Goal: Complete application form

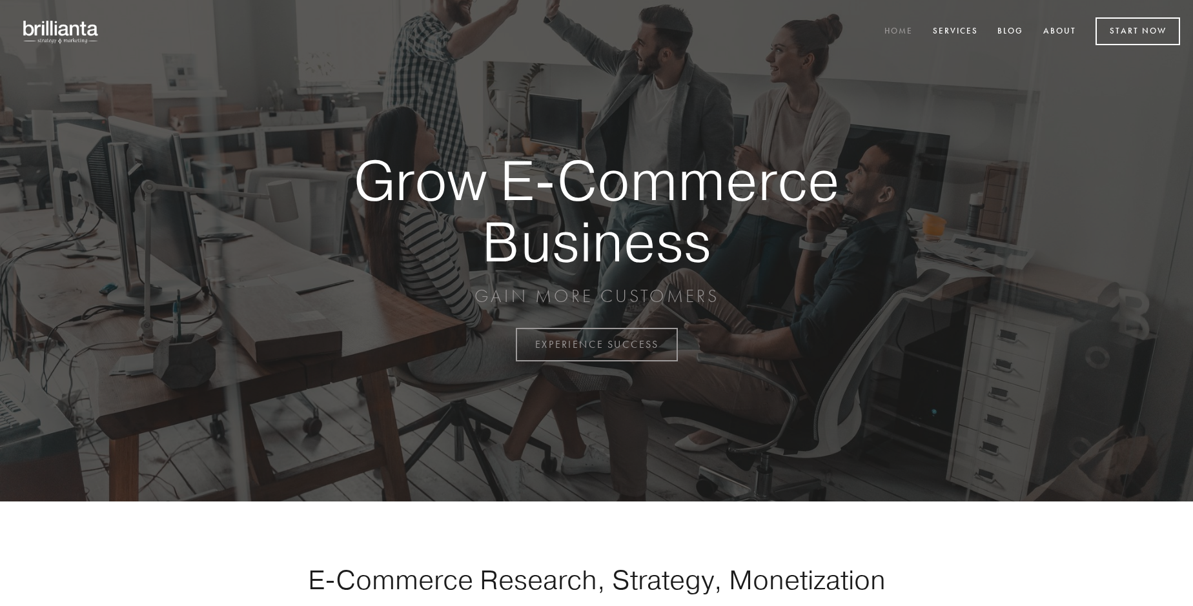
scroll to position [3384, 0]
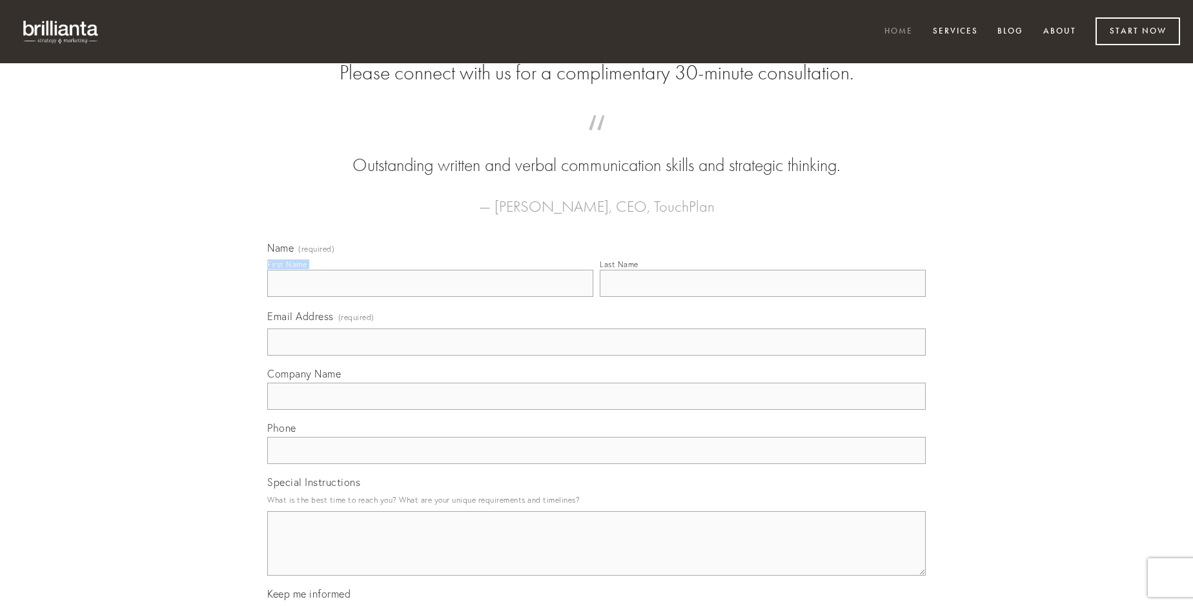
type input "[PERSON_NAME]"
click at [762, 297] on input "Last Name" at bounding box center [763, 283] width 326 height 27
type input "[PERSON_NAME]"
click at [597, 356] on input "Email Address (required)" at bounding box center [596, 342] width 659 height 27
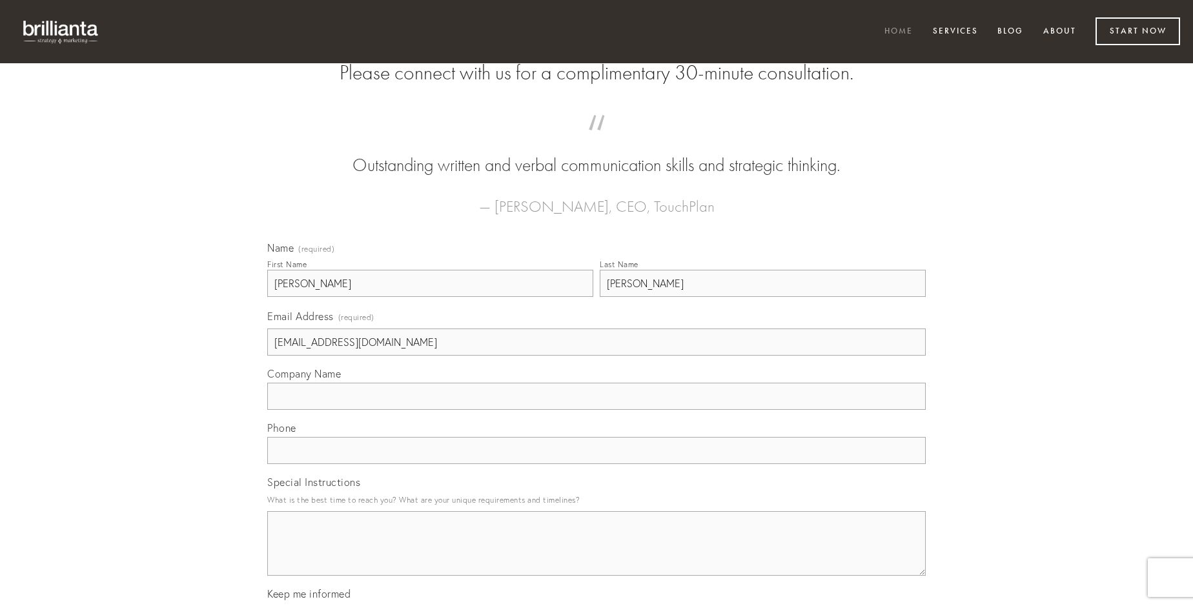
type input "[EMAIL_ADDRESS][DOMAIN_NAME]"
click at [597, 410] on input "Company Name" at bounding box center [596, 396] width 659 height 27
type input "cupio"
click at [597, 464] on input "text" at bounding box center [596, 450] width 659 height 27
click at [597, 555] on textarea "Special Instructions" at bounding box center [596, 543] width 659 height 65
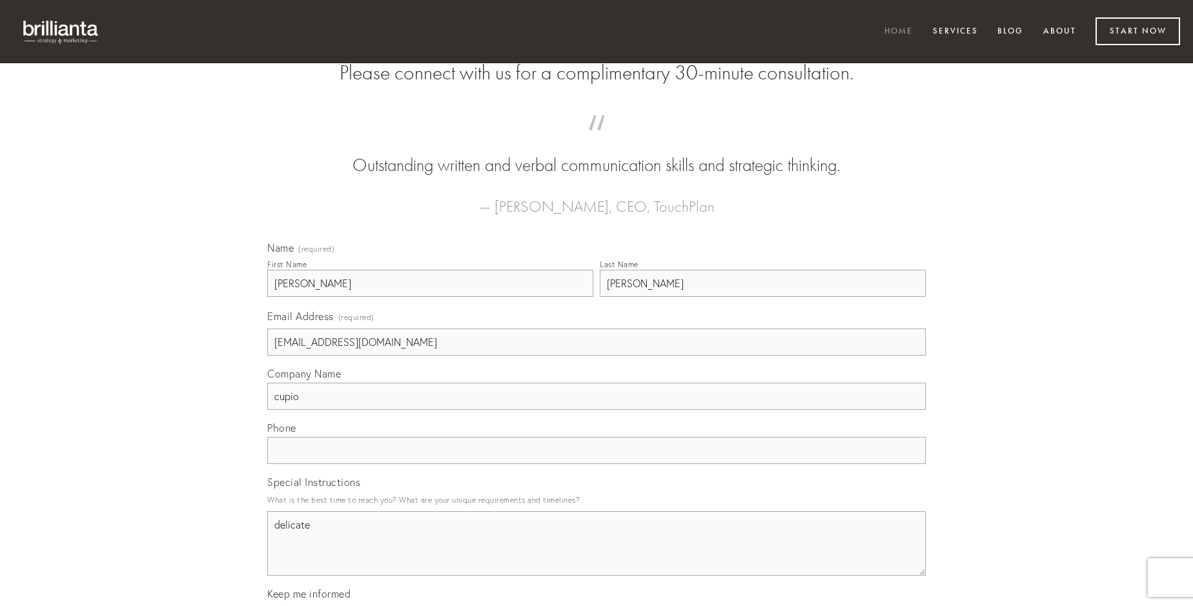
type textarea "delicate"
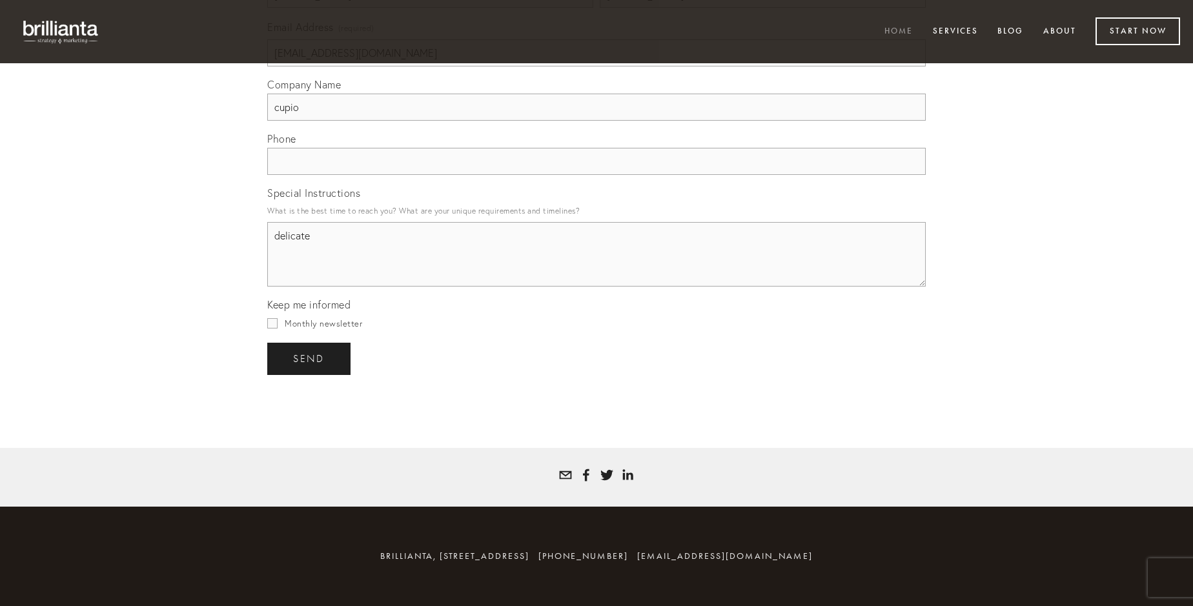
click at [310, 358] on span "send" at bounding box center [309, 359] width 32 height 12
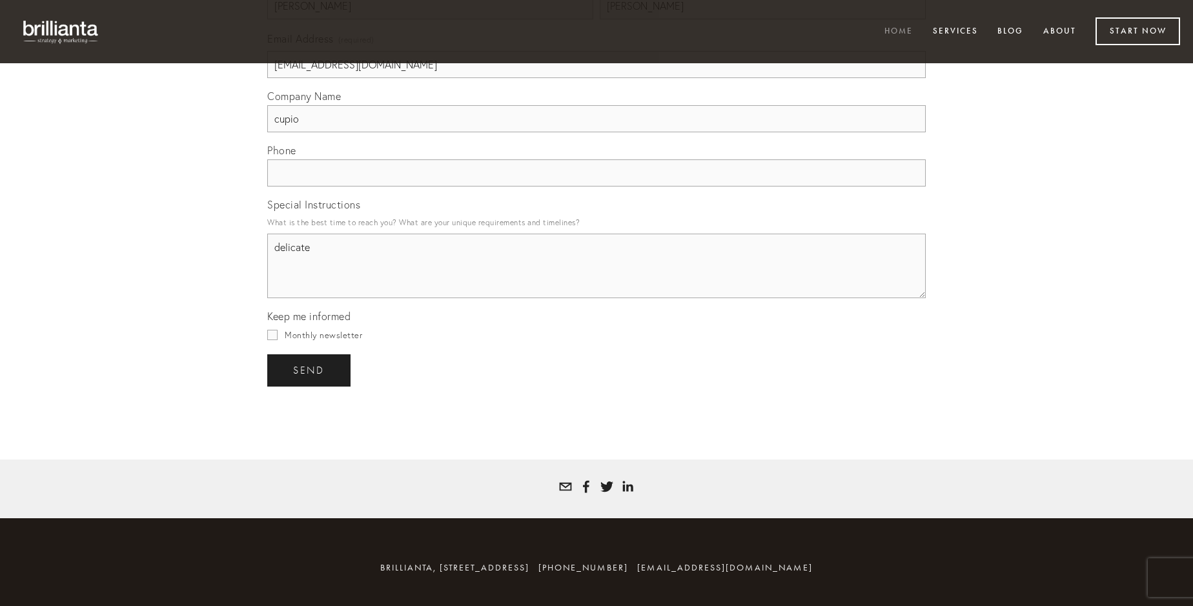
scroll to position [3346, 0]
